Goal: Task Accomplishment & Management: Manage account settings

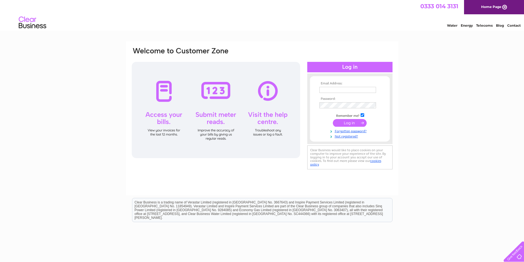
type input "ap@schoolhillengineering.com"
click at [351, 126] on input "submit" at bounding box center [350, 123] width 34 height 8
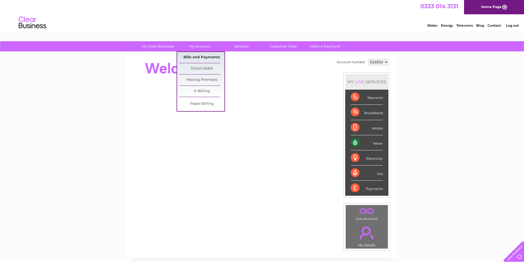
click at [194, 56] on link "Bills and Payments" at bounding box center [201, 57] width 45 height 11
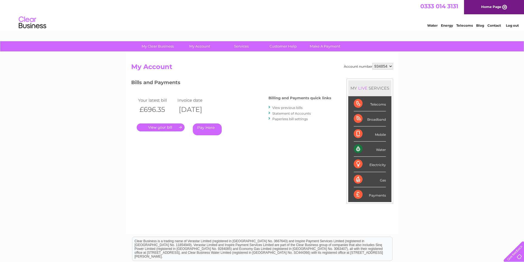
click at [166, 127] on link "." at bounding box center [161, 128] width 48 height 8
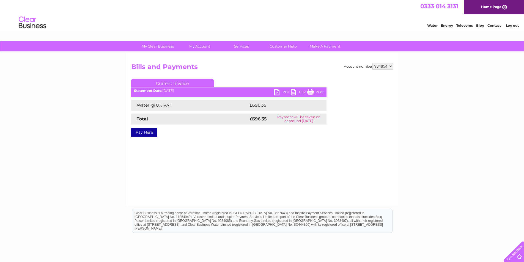
click at [278, 91] on link "PDF" at bounding box center [282, 93] width 17 height 8
